Goal: Navigation & Orientation: Find specific page/section

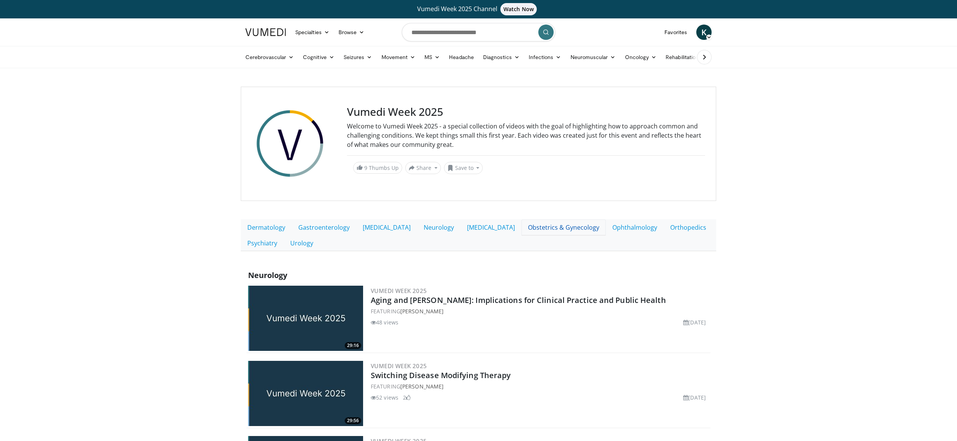
click at [581, 230] on link "Obstetrics & Gynecology" at bounding box center [563, 227] width 84 height 16
click at [320, 232] on link "Gastroenterology" at bounding box center [324, 227] width 64 height 16
drag, startPoint x: 682, startPoint y: 232, endPoint x: 677, endPoint y: 233, distance: 4.6
click at [682, 232] on link "Orthopedics" at bounding box center [688, 227] width 49 height 16
click at [266, 227] on link "Dermatology" at bounding box center [266, 227] width 51 height 16
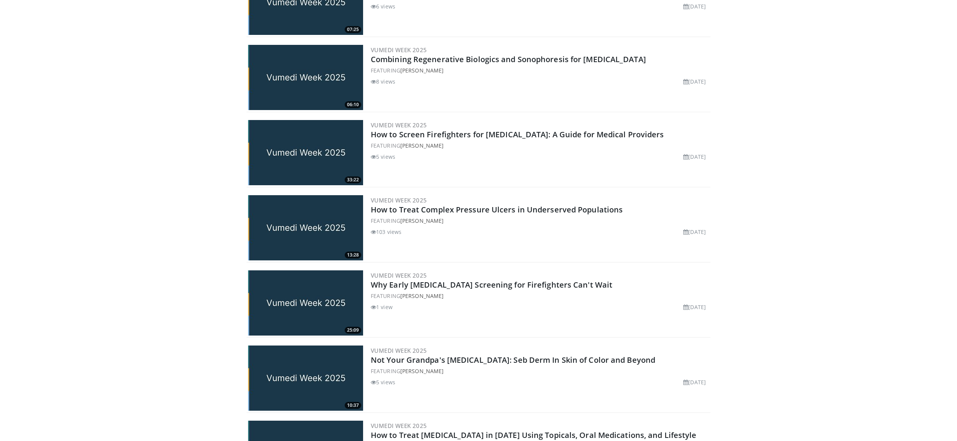
scroll to position [3261, 0]
